Goal: Transaction & Acquisition: Purchase product/service

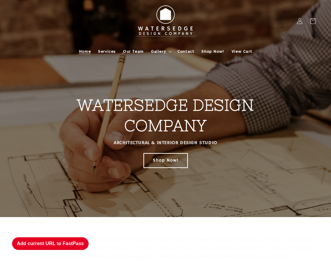
drag, startPoint x: 164, startPoint y: 203, endPoint x: 163, endPoint y: 199, distance: 4.3
click at [164, 167] on link "Shop Now!" at bounding box center [166, 160] width 44 height 14
click at [163, 167] on link "Shop Now!" at bounding box center [166, 160] width 44 height 14
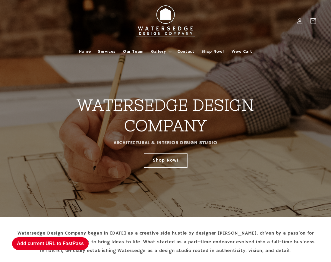
click at [216, 54] on span "Shop Now!" at bounding box center [212, 51] width 23 height 5
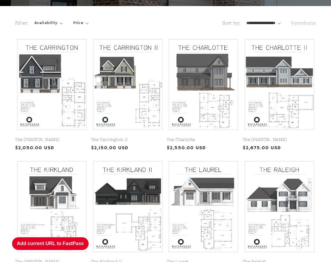
scroll to position [151, 0]
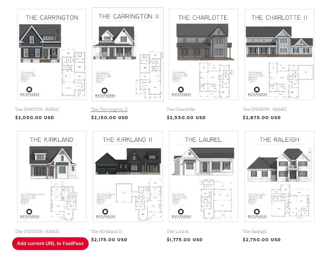
drag, startPoint x: 130, startPoint y: 86, endPoint x: 130, endPoint y: 89, distance: 3.3
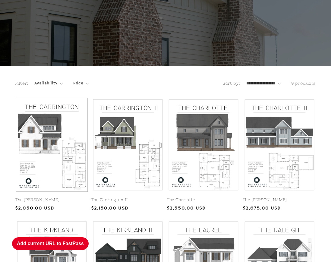
scroll to position [0, 0]
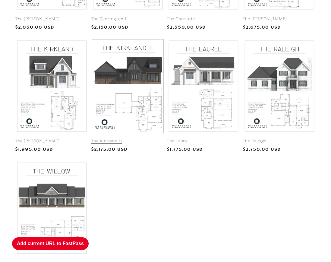
scroll to position [151, 0]
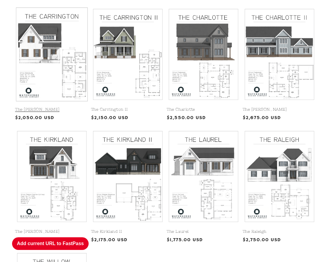
click at [48, 107] on link "The [PERSON_NAME]" at bounding box center [51, 109] width 73 height 5
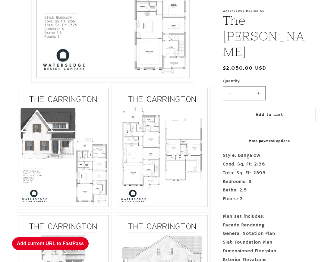
scroll to position [392, 0]
